Goal: Transaction & Acquisition: Download file/media

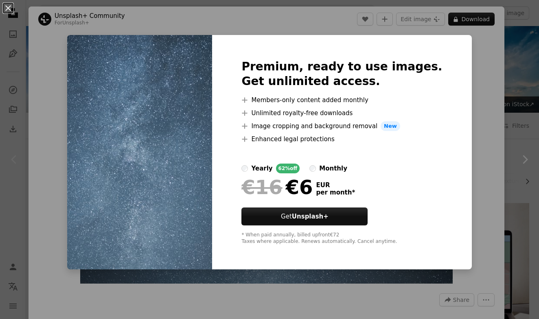
scroll to position [49, 0]
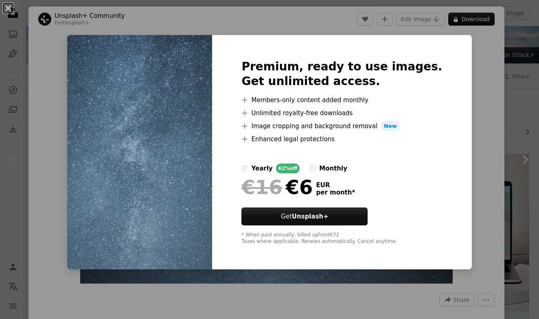
click at [482, 63] on div "An X shape Premium, ready to use images. Get unlimited access. A plus sign Memb…" at bounding box center [269, 159] width 539 height 319
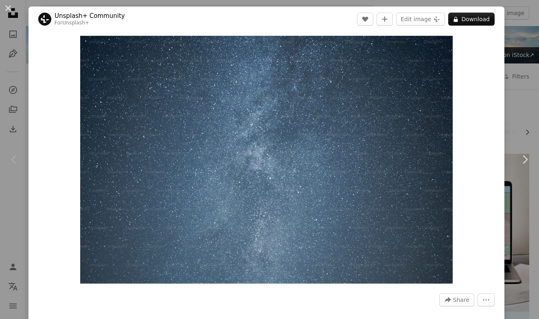
click at [521, 58] on div "An X shape Chevron left Chevron right Unsplash+ Community For Unsplash+ A heart…" at bounding box center [269, 159] width 539 height 319
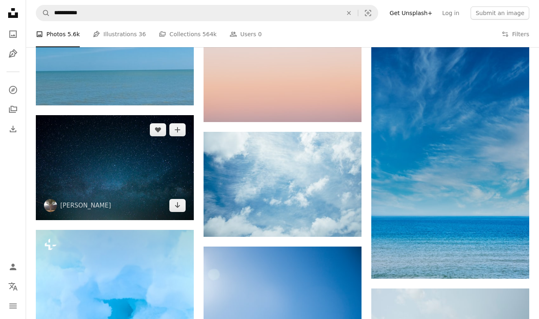
scroll to position [843, 0]
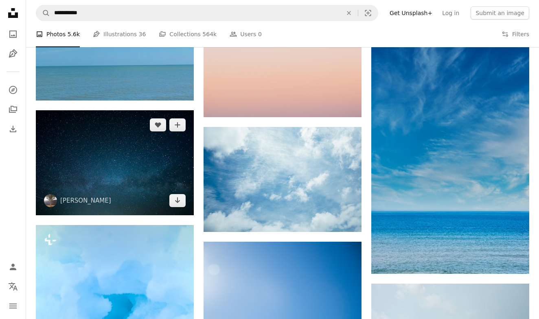
click at [142, 187] on img at bounding box center [115, 162] width 158 height 105
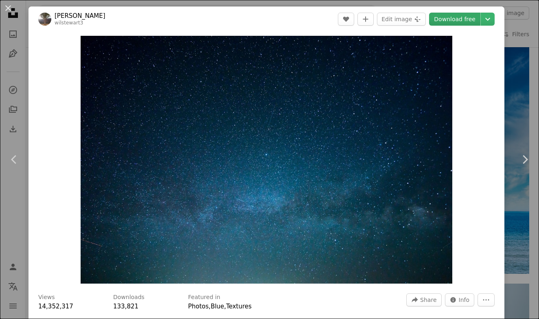
click at [460, 20] on link "Download free" at bounding box center [454, 19] width 51 height 13
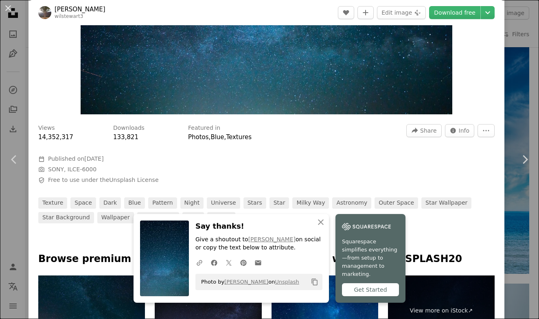
scroll to position [322, 0]
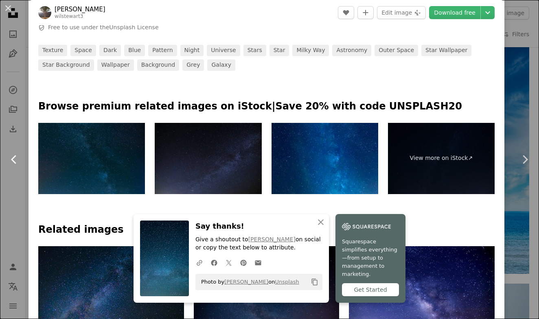
click at [17, 138] on link "Chevron left" at bounding box center [14, 159] width 28 height 78
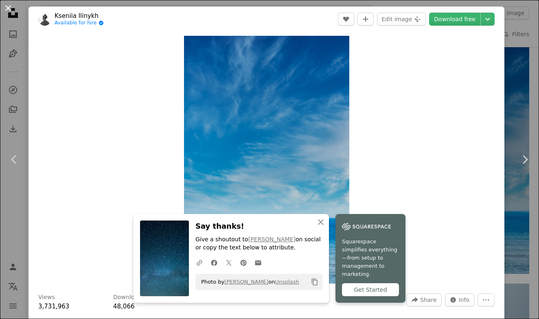
click at [9, 9] on button "An X shape" at bounding box center [8, 8] width 10 height 10
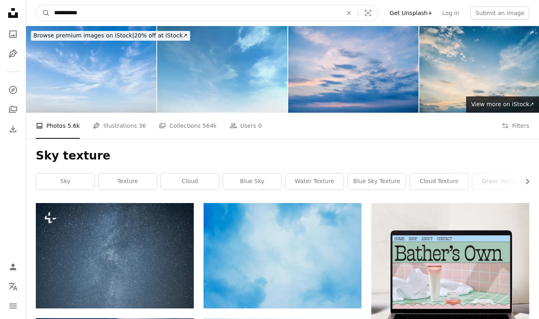
click at [87, 15] on input "**********" at bounding box center [195, 12] width 290 height 15
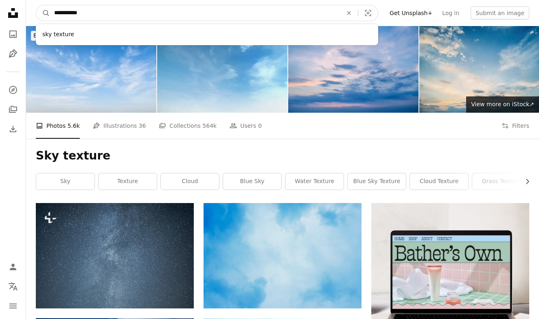
drag, startPoint x: 63, startPoint y: 13, endPoint x: 51, endPoint y: 13, distance: 12.6
click at [51, 13] on input "**********" at bounding box center [195, 12] width 290 height 15
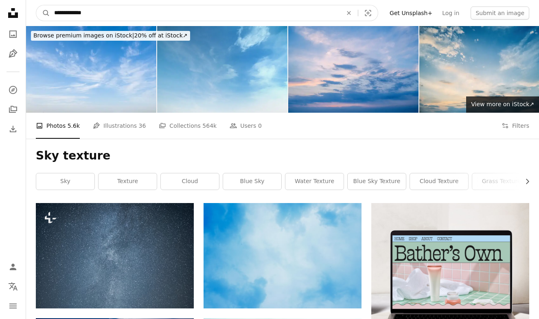
type input "**********"
click at [43, 13] on button "A magnifying glass" at bounding box center [43, 12] width 14 height 15
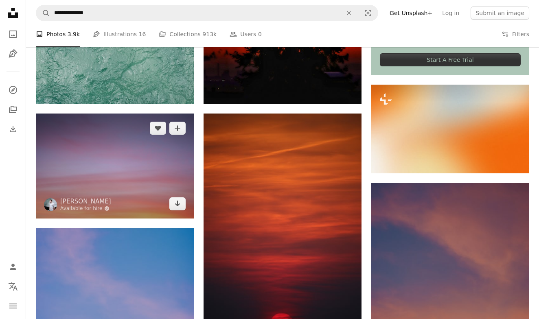
scroll to position [318, 0]
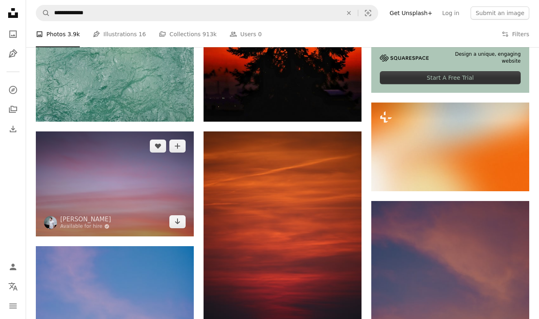
click at [121, 193] on img at bounding box center [115, 183] width 158 height 105
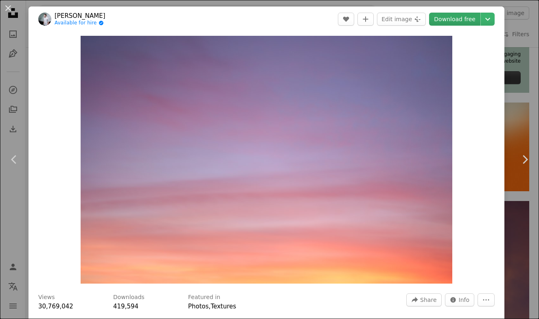
click at [456, 20] on link "Download free" at bounding box center [454, 19] width 51 height 13
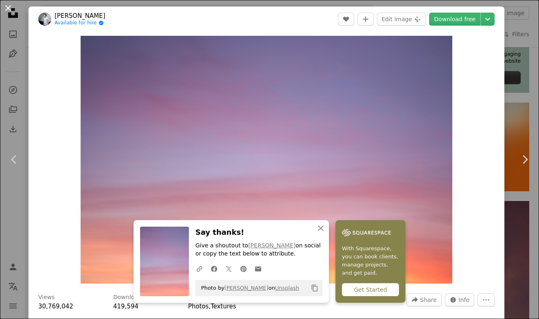
click at [4, 7] on button "An X shape" at bounding box center [8, 8] width 10 height 10
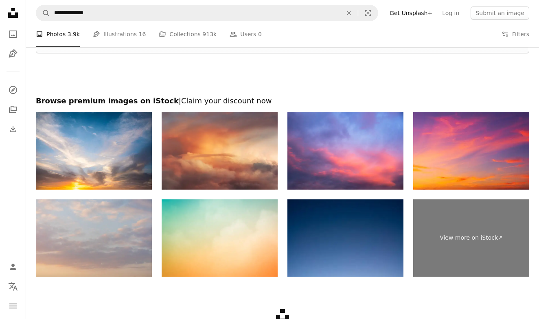
scroll to position [1719, 0]
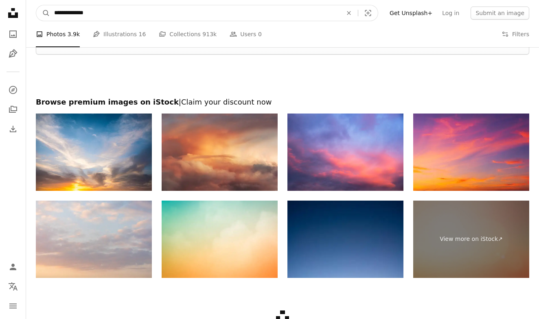
drag, startPoint x: 108, startPoint y: 15, endPoint x: 24, endPoint y: 14, distance: 84.2
drag, startPoint x: 85, startPoint y: 17, endPoint x: 33, endPoint y: 8, distance: 53.3
click at [33, 8] on nav "**********" at bounding box center [282, 13] width 513 height 26
type input "**********"
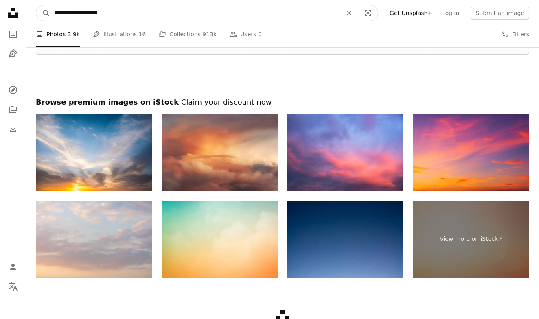
click at [43, 13] on button "A magnifying glass" at bounding box center [43, 12] width 14 height 15
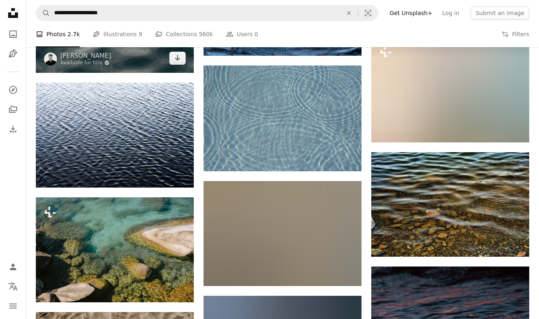
scroll to position [607, 0]
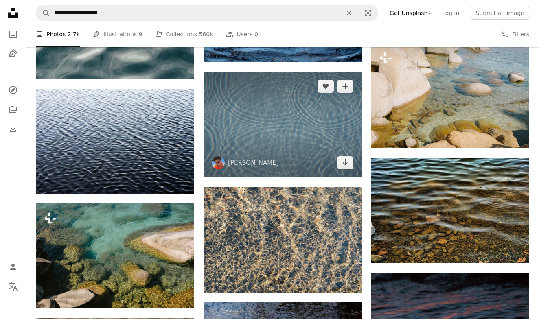
click at [268, 110] on img at bounding box center [282, 124] width 158 height 105
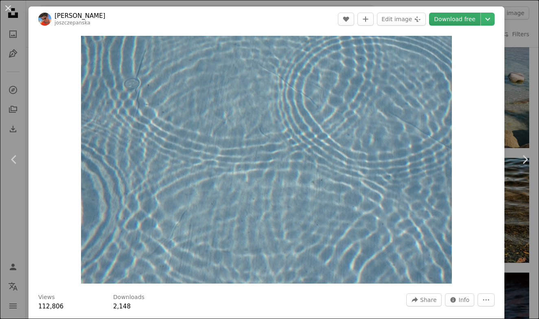
click at [457, 20] on link "Download free" at bounding box center [454, 19] width 51 height 13
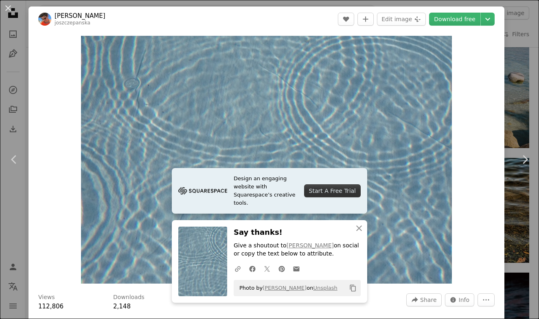
click at [517, 105] on div "An X shape Chevron left Chevron right [PERSON_NAME] joszczepanska A heart A plu…" at bounding box center [269, 159] width 539 height 319
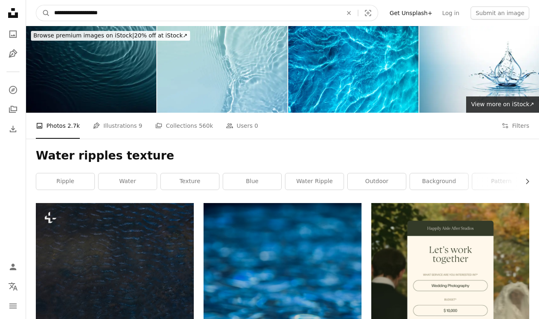
drag, startPoint x: 128, startPoint y: 10, endPoint x: 11, endPoint y: 16, distance: 117.3
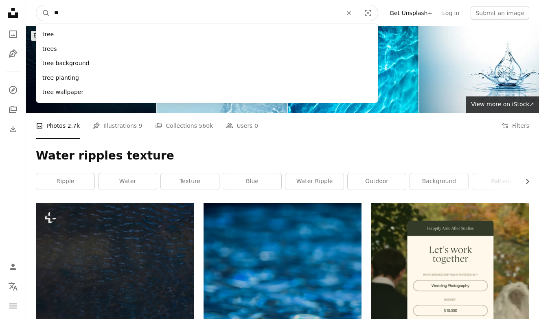
type input "*"
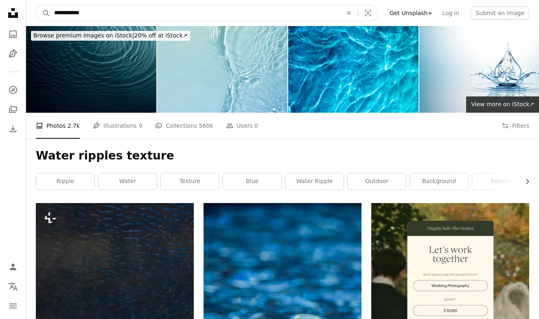
type input "**********"
click at [43, 13] on button "A magnifying glass" at bounding box center [43, 12] width 14 height 15
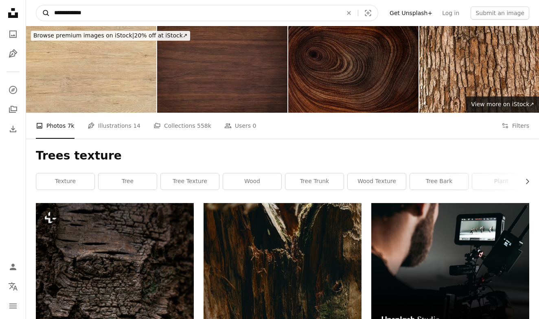
drag, startPoint x: 96, startPoint y: 15, endPoint x: 41, endPoint y: 14, distance: 54.9
click at [41, 14] on form "**********" at bounding box center [207, 13] width 342 height 16
click at [61, 14] on input "**********" at bounding box center [195, 12] width 290 height 15
drag, startPoint x: 65, startPoint y: 14, endPoint x: 25, endPoint y: 14, distance: 40.3
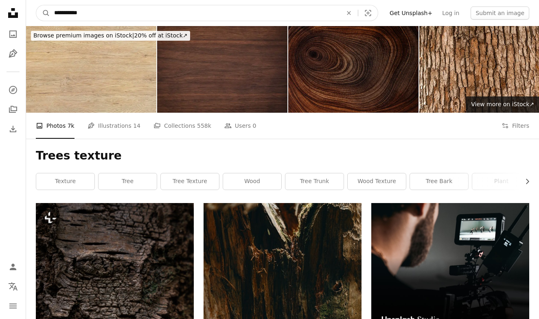
type input "**********"
click at [43, 13] on button "A magnifying glass" at bounding box center [43, 12] width 14 height 15
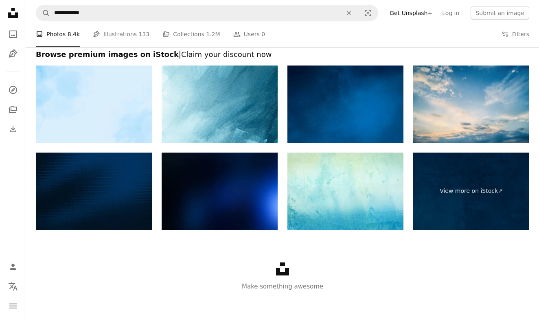
scroll to position [1604, 0]
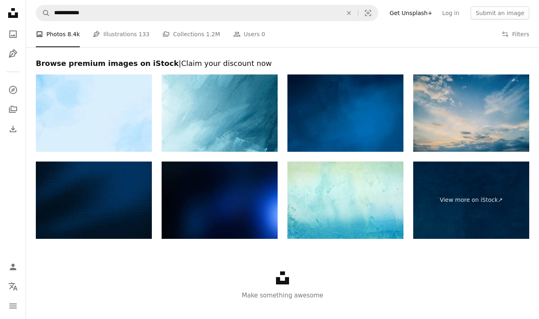
click at [478, 103] on img at bounding box center [471, 112] width 116 height 77
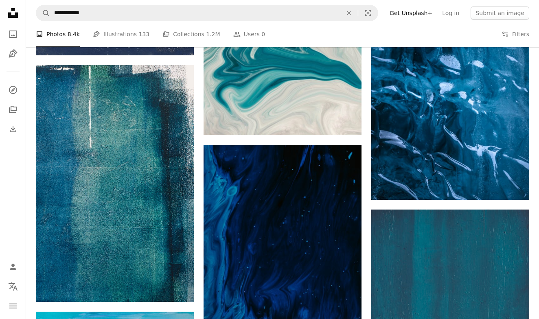
scroll to position [520, 0]
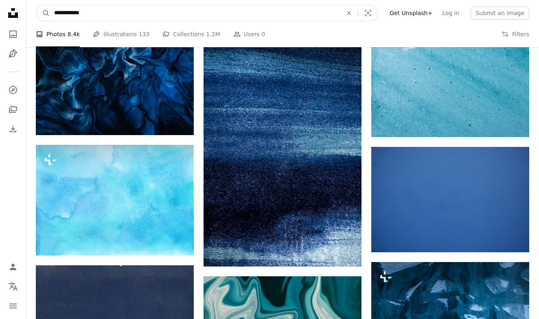
drag, startPoint x: 63, startPoint y: 16, endPoint x: 35, endPoint y: 14, distance: 29.0
click at [35, 14] on nav "**********" at bounding box center [282, 13] width 513 height 26
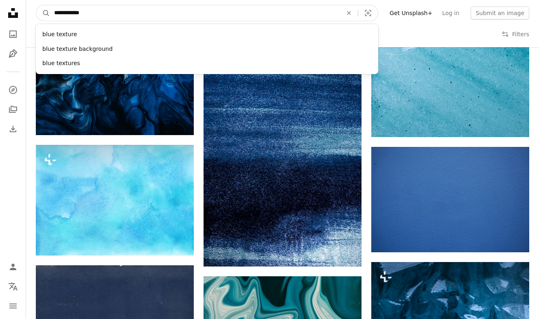
click at [64, 13] on input "**********" at bounding box center [195, 12] width 290 height 15
type input "**********"
click at [43, 13] on button "A magnifying glass" at bounding box center [43, 12] width 14 height 15
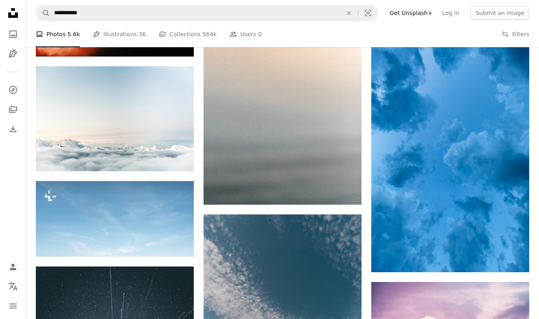
scroll to position [1940, 0]
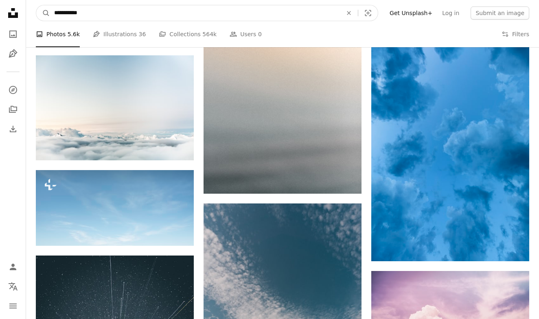
drag, startPoint x: 95, startPoint y: 13, endPoint x: 12, endPoint y: 7, distance: 83.6
type input "**********"
click at [43, 13] on button "A magnifying glass" at bounding box center [43, 12] width 14 height 15
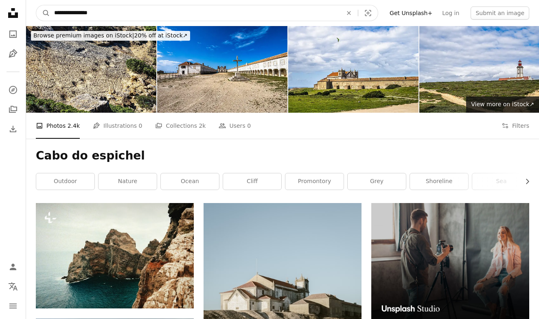
drag, startPoint x: 43, startPoint y: 1, endPoint x: 20, endPoint y: 1, distance: 23.2
type input "**********"
click at [43, 13] on button "A magnifying glass" at bounding box center [43, 12] width 14 height 15
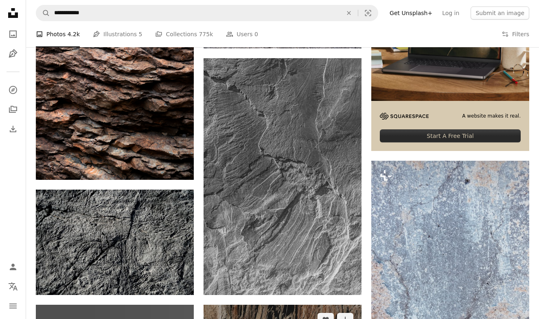
scroll to position [208, 0]
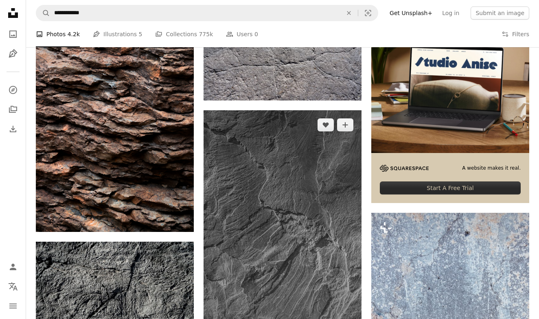
click at [249, 133] on img at bounding box center [282, 228] width 158 height 237
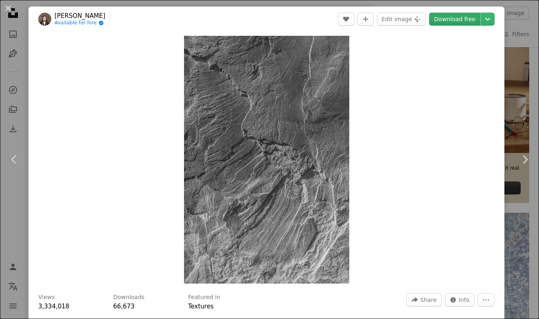
click at [463, 17] on link "Download free" at bounding box center [454, 19] width 51 height 13
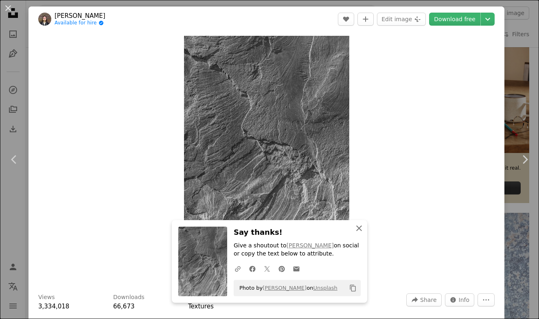
click at [357, 229] on icon "An X shape" at bounding box center [359, 228] width 10 height 10
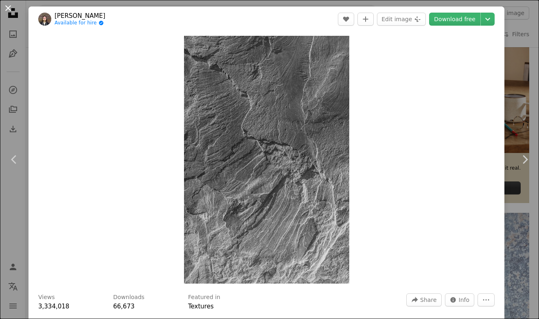
click at [5, 12] on button "An X shape" at bounding box center [8, 8] width 10 height 10
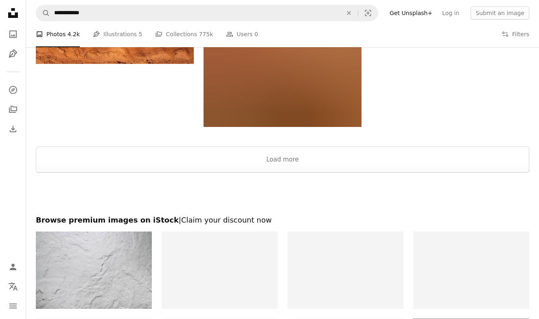
scroll to position [1665, 0]
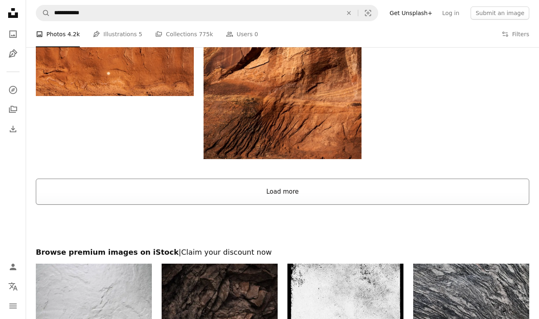
click at [279, 190] on button "Load more" at bounding box center [282, 192] width 493 height 26
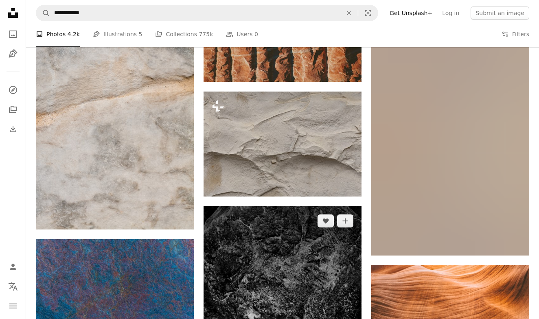
scroll to position [2436, 0]
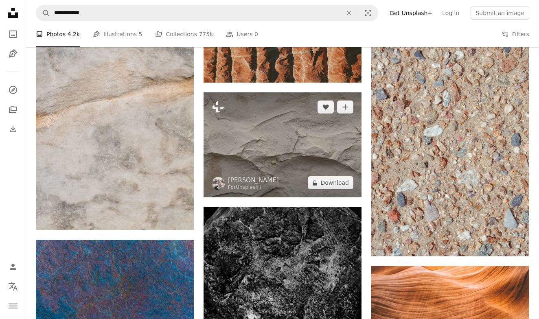
click at [288, 147] on img at bounding box center [282, 144] width 158 height 105
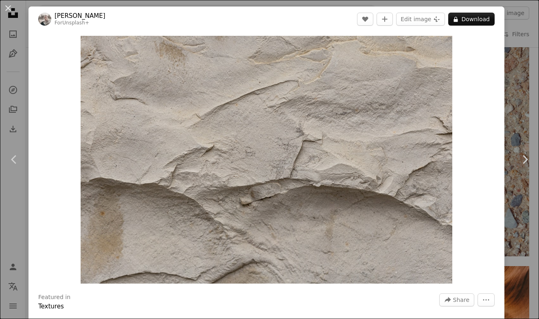
click at [513, 72] on div "An X shape Chevron left Chevron right [PERSON_NAME] For Unsplash+ A heart A plu…" at bounding box center [269, 159] width 539 height 319
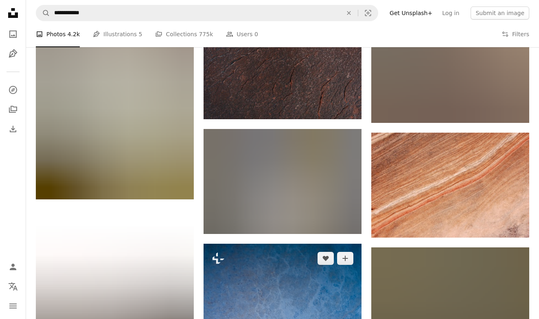
scroll to position [5953, 0]
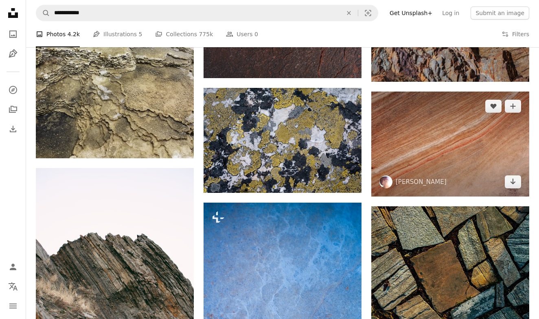
click at [432, 145] on img at bounding box center [450, 144] width 158 height 105
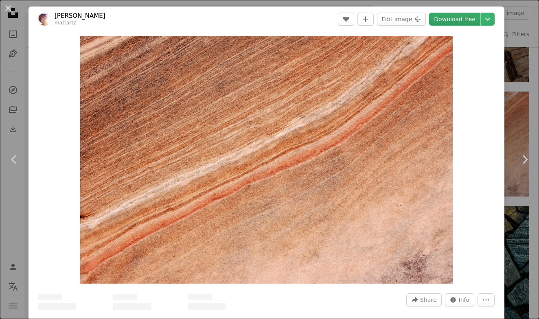
click at [458, 23] on link "Download free" at bounding box center [454, 19] width 51 height 13
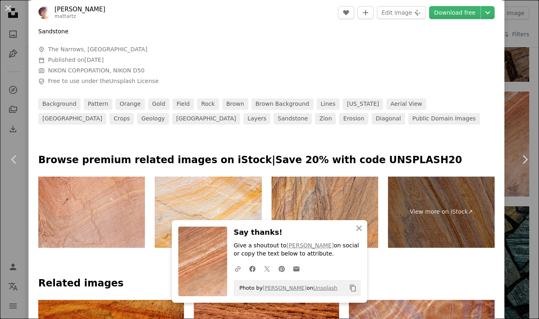
scroll to position [301, 0]
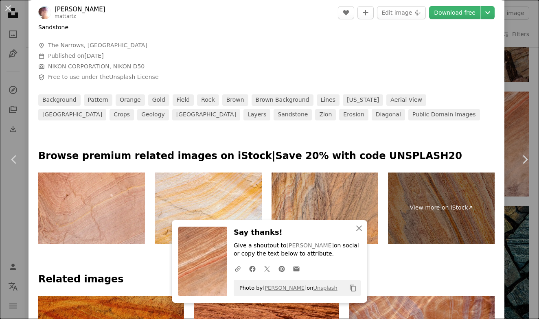
click at [514, 116] on div "An X shape Chevron left Chevron right [PERSON_NAME] mattartz A heart A plus sig…" at bounding box center [269, 159] width 539 height 319
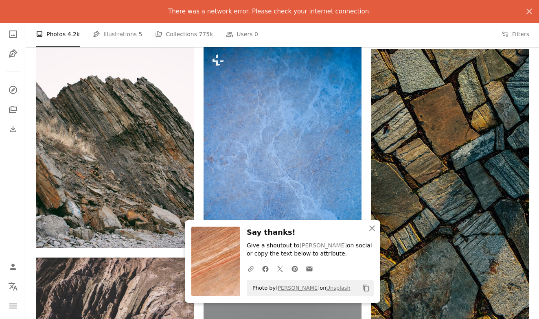
scroll to position [6079, 0]
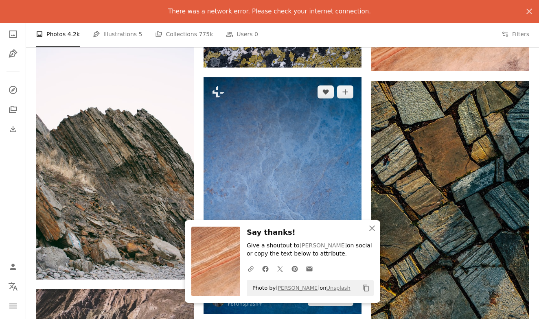
click at [287, 147] on img at bounding box center [282, 195] width 158 height 237
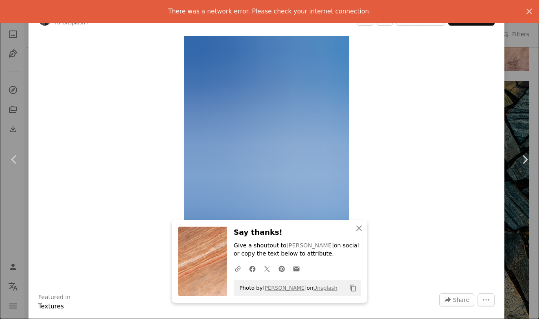
scroll to position [-4, 0]
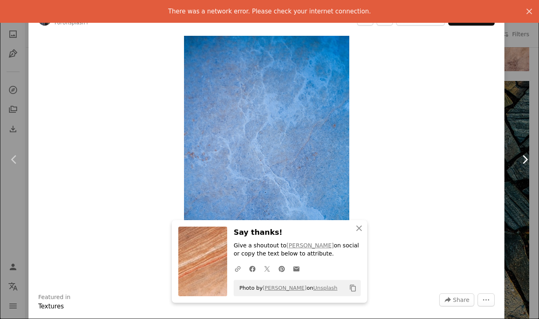
click at [515, 126] on link "Chevron right" at bounding box center [524, 159] width 28 height 78
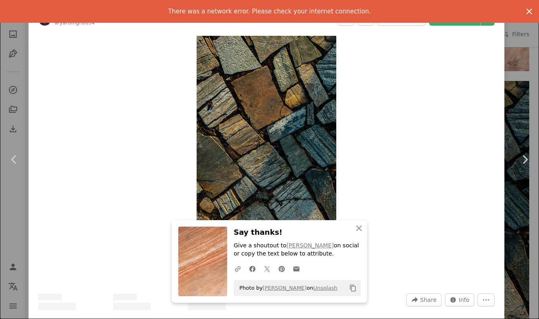
click at [530, 10] on icon "An X shape" at bounding box center [529, 12] width 10 height 10
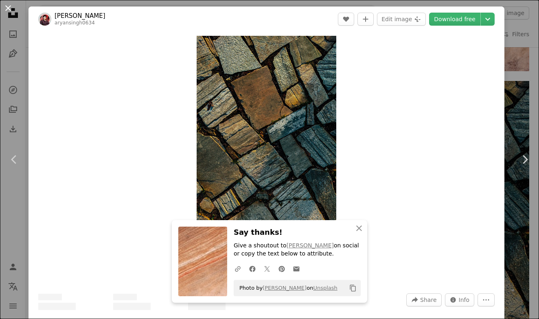
click at [4, 9] on button "An X shape" at bounding box center [8, 8] width 10 height 10
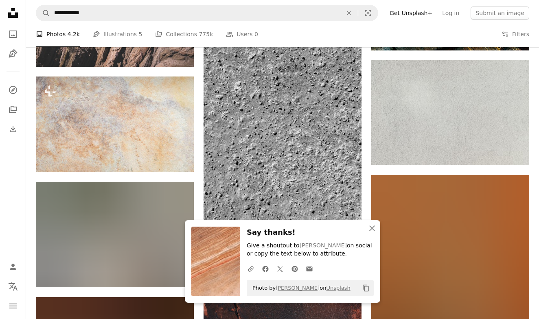
scroll to position [6390, 0]
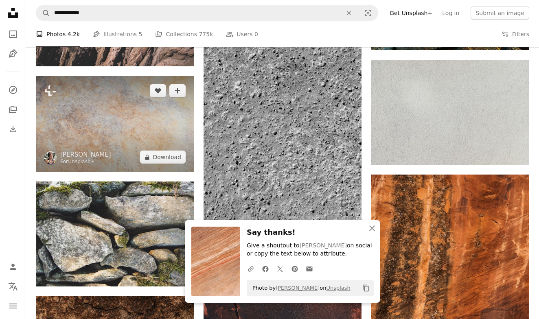
click at [111, 114] on img at bounding box center [115, 124] width 158 height 96
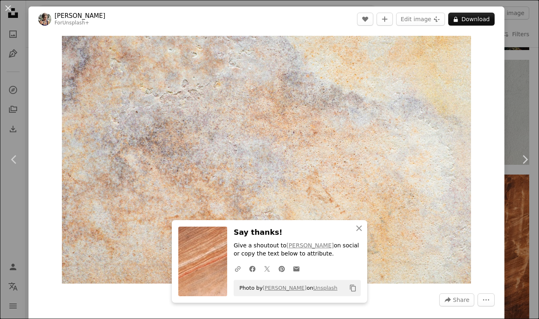
click at [532, 100] on div "An X shape Chevron left Chevron right [PERSON_NAME] For Unsplash+ A heart A plu…" at bounding box center [269, 159] width 539 height 319
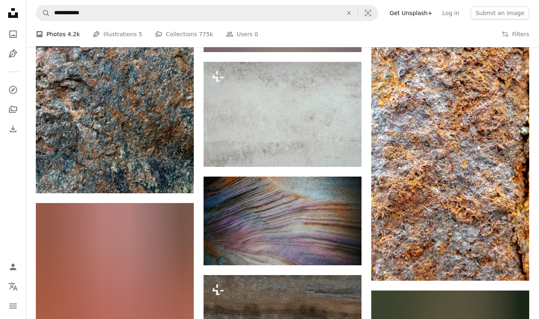
scroll to position [9439, 0]
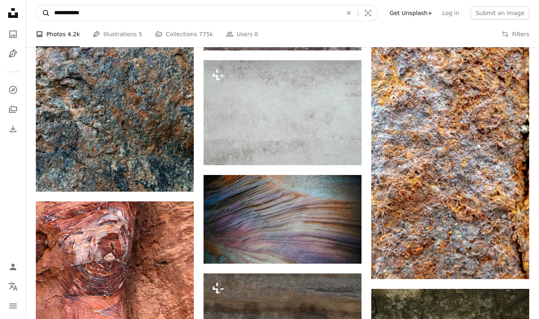
drag, startPoint x: 113, startPoint y: 14, endPoint x: 46, endPoint y: 15, distance: 66.3
click at [46, 15] on form "**********" at bounding box center [207, 13] width 342 height 16
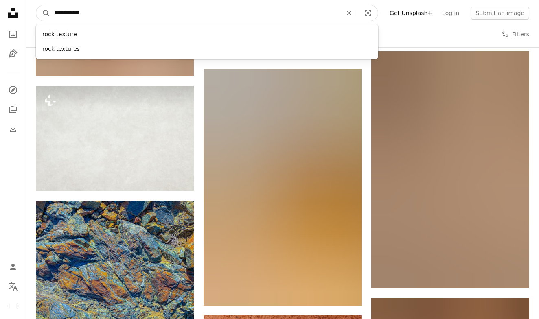
scroll to position [9912, 0]
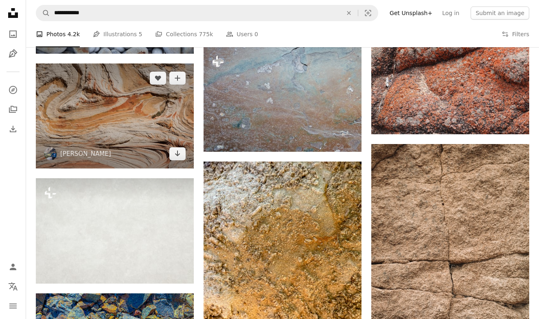
click at [114, 142] on img at bounding box center [115, 115] width 158 height 105
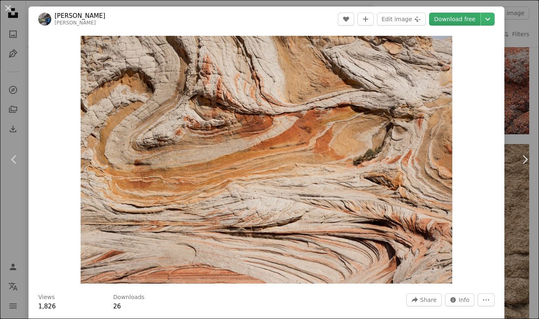
click at [456, 17] on link "Download free" at bounding box center [454, 19] width 51 height 13
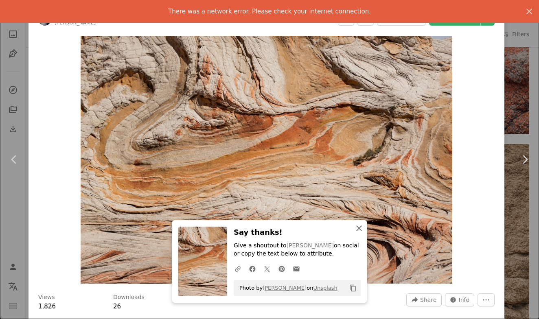
click at [359, 229] on icon "button" at bounding box center [359, 228] width 6 height 6
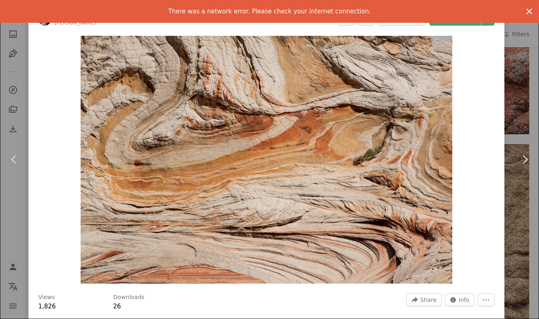
click at [534, 11] on button "An X shape" at bounding box center [529, 12] width 20 height 20
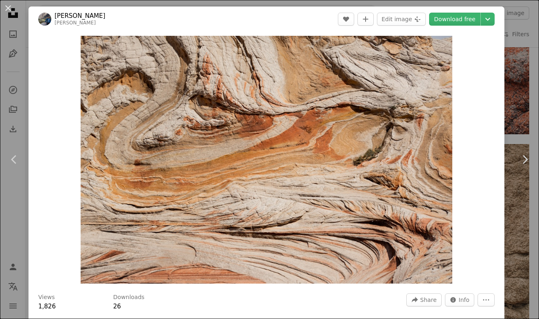
click at [519, 27] on div "An X shape Chevron left Chevron right [PERSON_NAME] A heart A plus sign Edit im…" at bounding box center [269, 159] width 539 height 319
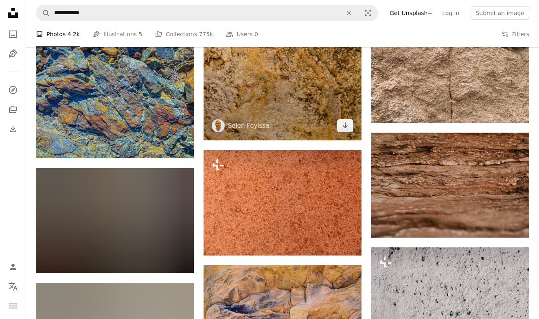
scroll to position [10146, 0]
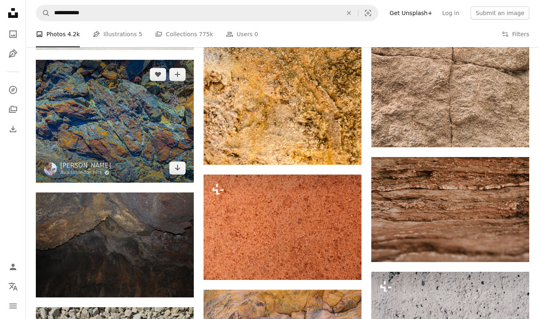
click at [148, 96] on img at bounding box center [115, 121] width 158 height 123
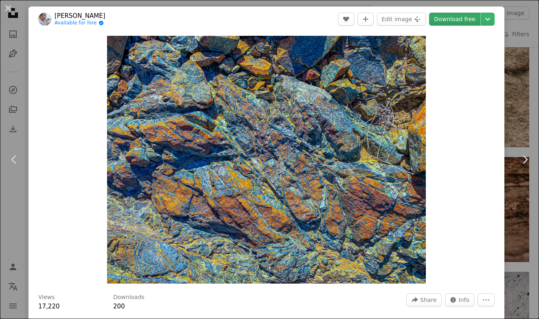
click at [455, 20] on link "Download free" at bounding box center [454, 19] width 51 height 13
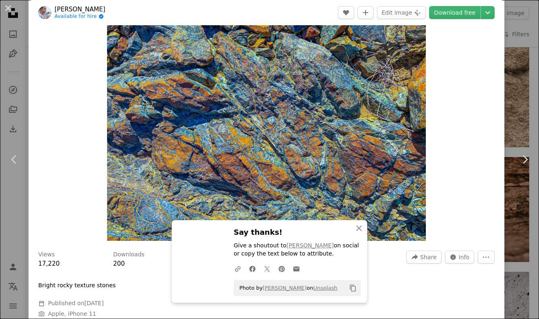
scroll to position [41, 0]
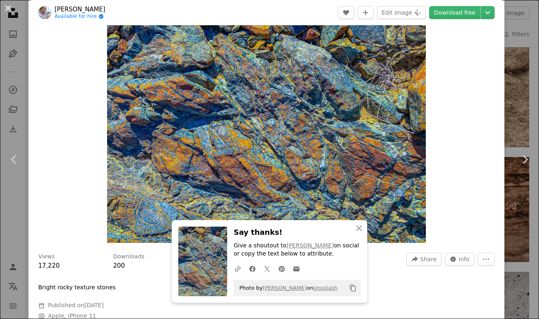
click at [8, 9] on button "An X shape" at bounding box center [8, 8] width 10 height 10
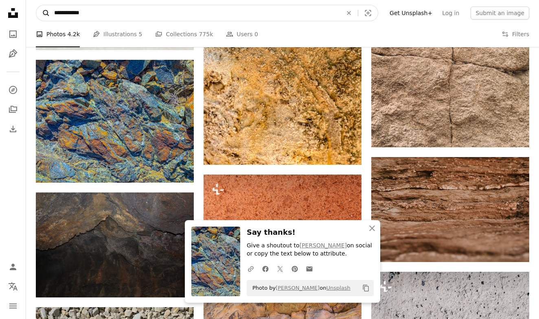
drag, startPoint x: 65, startPoint y: 13, endPoint x: 40, endPoint y: 11, distance: 25.7
click at [40, 11] on form "**********" at bounding box center [207, 13] width 342 height 16
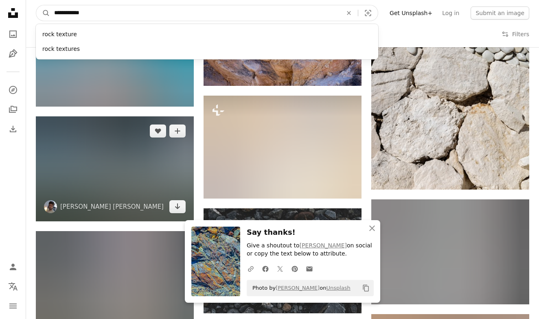
scroll to position [10562, 0]
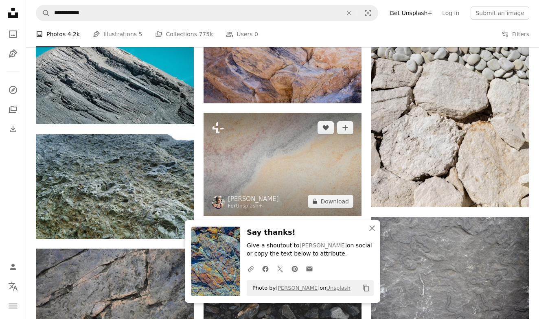
click at [274, 137] on img at bounding box center [282, 164] width 158 height 103
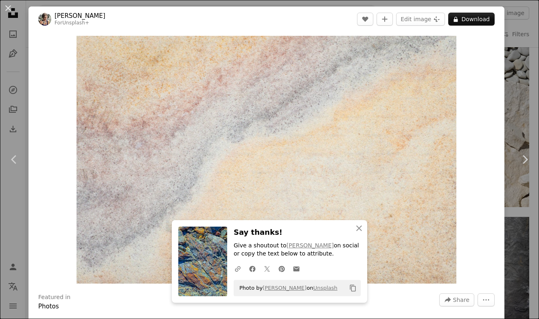
click at [512, 103] on div "An X shape Chevron left Chevron right [PERSON_NAME] For Unsplash+ A heart A plu…" at bounding box center [269, 159] width 539 height 319
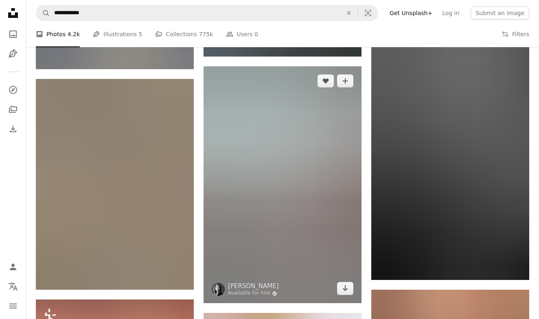
scroll to position [12609, 0]
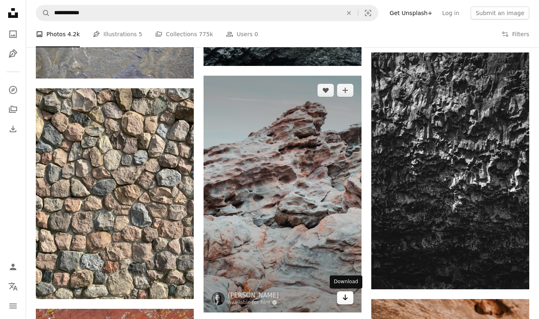
click at [346, 300] on icon "Arrow pointing down" at bounding box center [345, 297] width 7 height 10
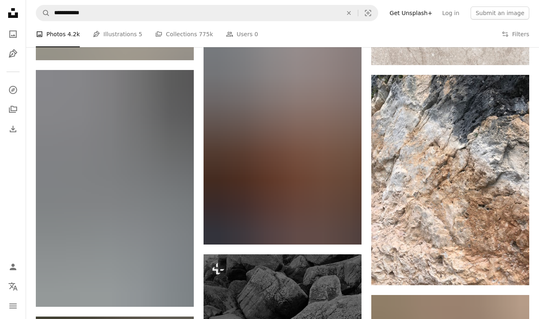
scroll to position [14979, 0]
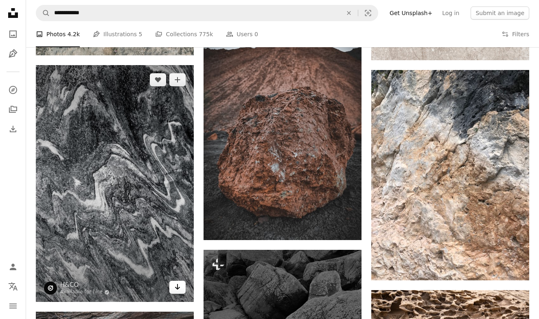
click at [177, 286] on icon "Arrow pointing down" at bounding box center [177, 287] width 7 height 10
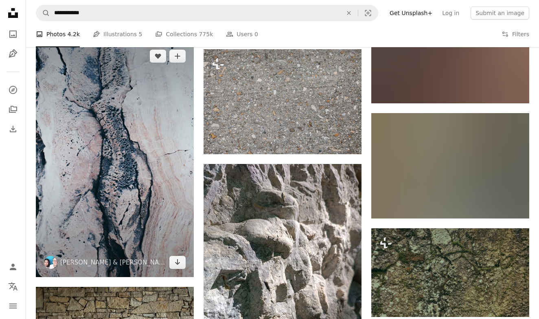
scroll to position [16768, 0]
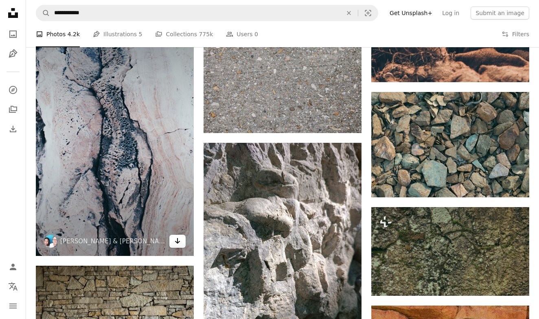
click at [176, 241] on icon "Download" at bounding box center [177, 241] width 5 height 6
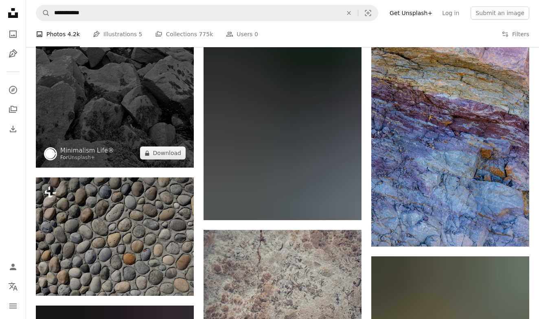
scroll to position [17305, 0]
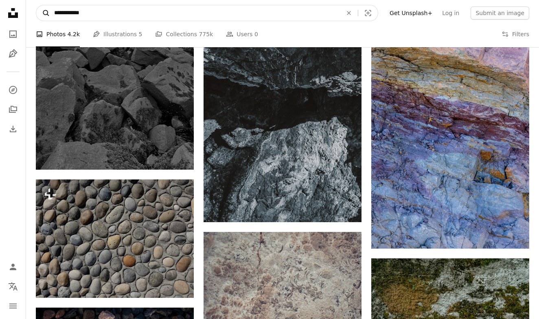
drag, startPoint x: 63, startPoint y: 15, endPoint x: 50, endPoint y: 15, distance: 13.4
click at [50, 15] on form "**********" at bounding box center [207, 13] width 342 height 16
type input "**********"
click at [43, 13] on button "A magnifying glass" at bounding box center [43, 12] width 14 height 15
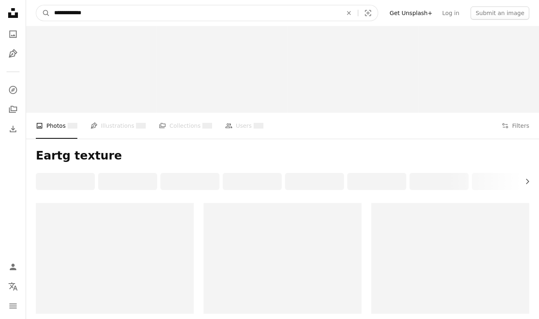
click at [65, 17] on input "**********" at bounding box center [195, 12] width 290 height 15
click at [68, 13] on input "**********" at bounding box center [195, 12] width 290 height 15
type input "**********"
click at [43, 13] on button "A magnifying glass" at bounding box center [43, 12] width 14 height 15
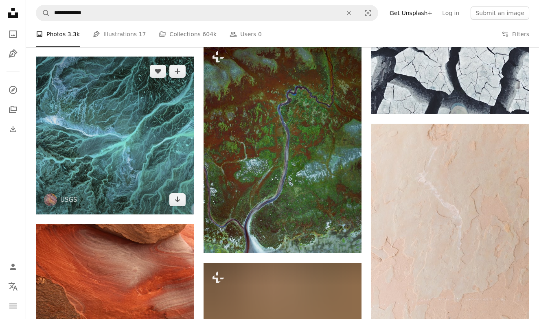
scroll to position [1265, 0]
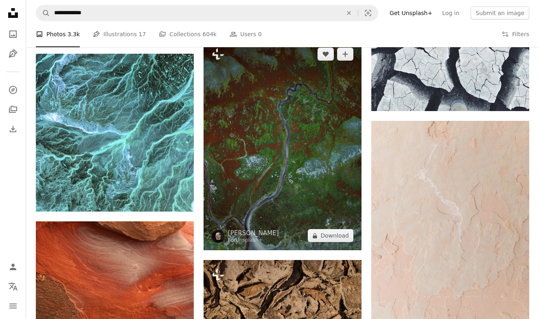
click at [255, 145] on img at bounding box center [282, 144] width 158 height 211
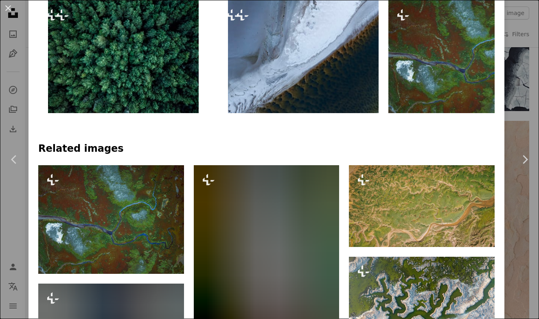
scroll to position [463, 0]
